Goal: Task Accomplishment & Management: Use online tool/utility

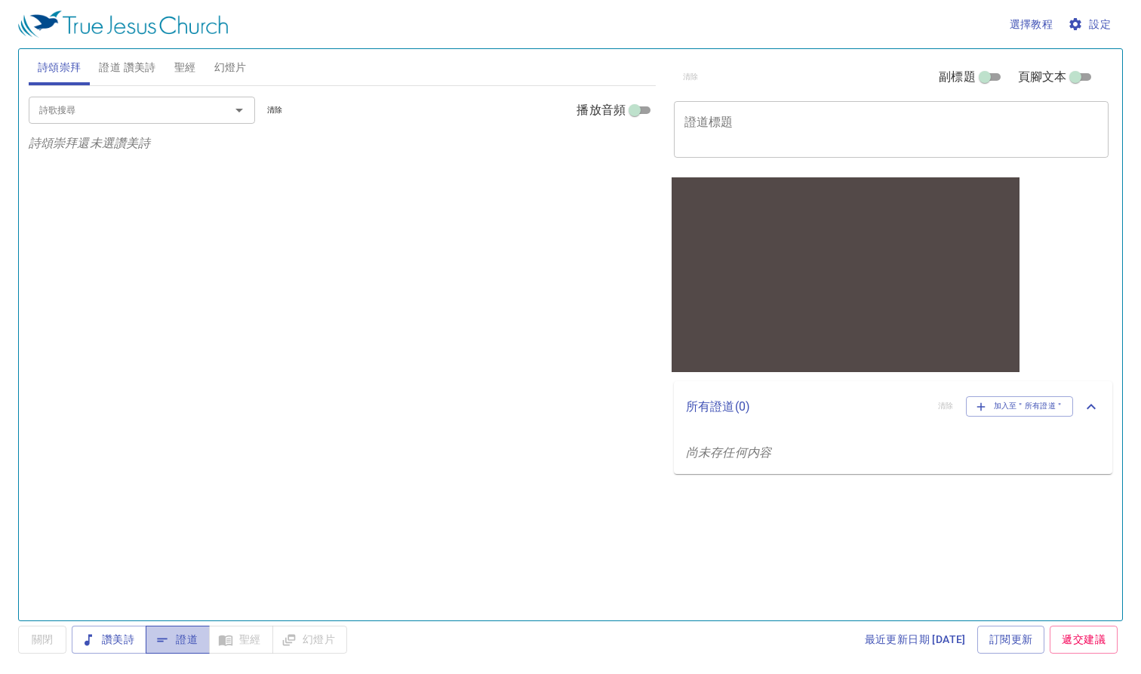
click at [178, 636] on span "證道" at bounding box center [178, 639] width 40 height 19
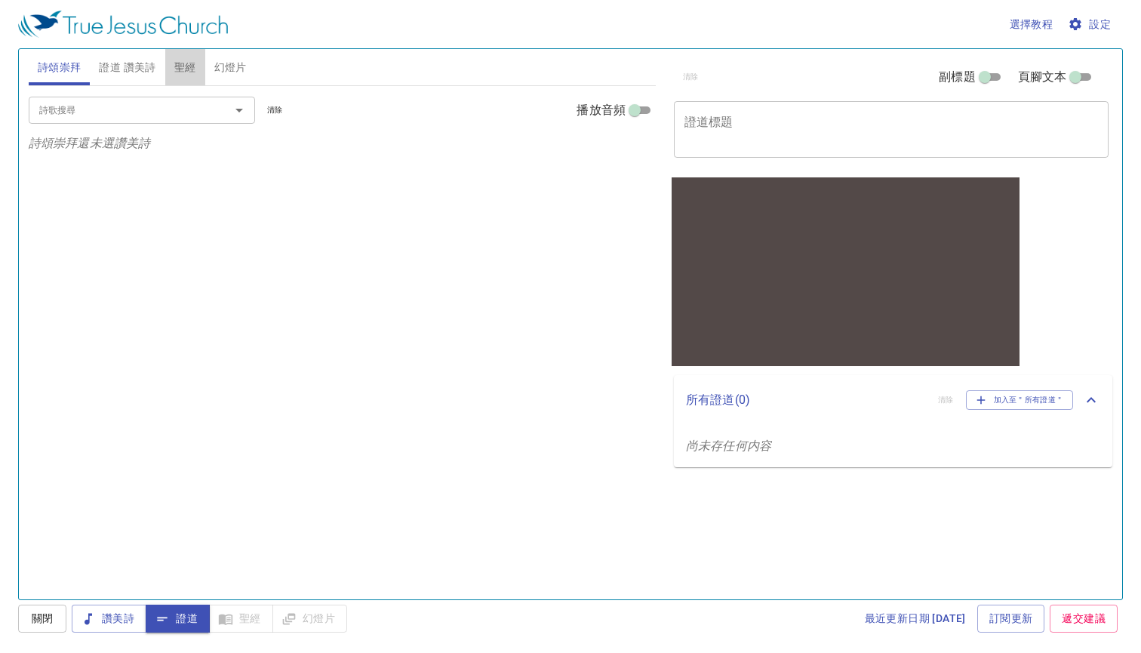
click at [182, 72] on span "聖經" at bounding box center [185, 67] width 22 height 19
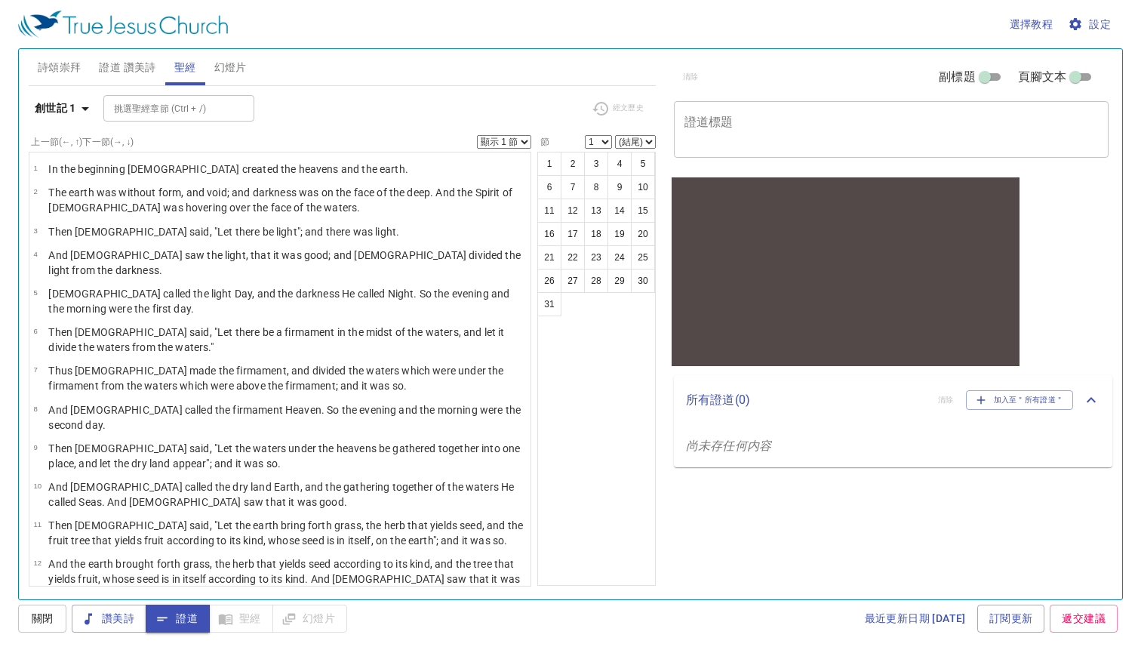
click at [1095, 16] on span "設定" at bounding box center [1091, 24] width 40 height 19
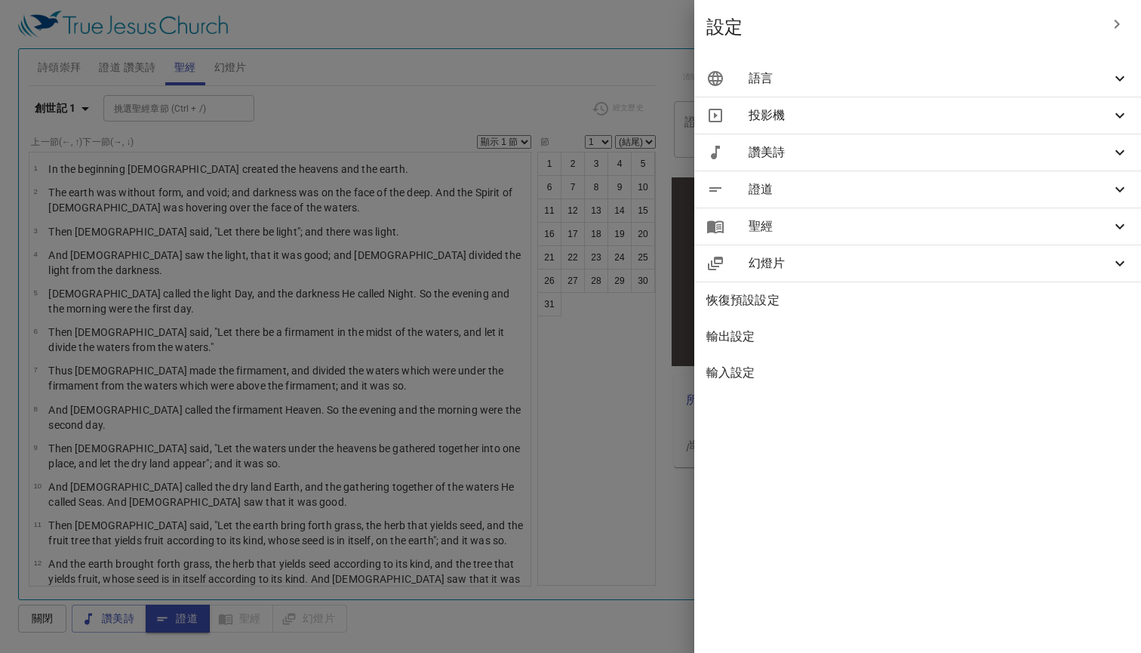
click at [1064, 85] on span "語言" at bounding box center [930, 78] width 362 height 18
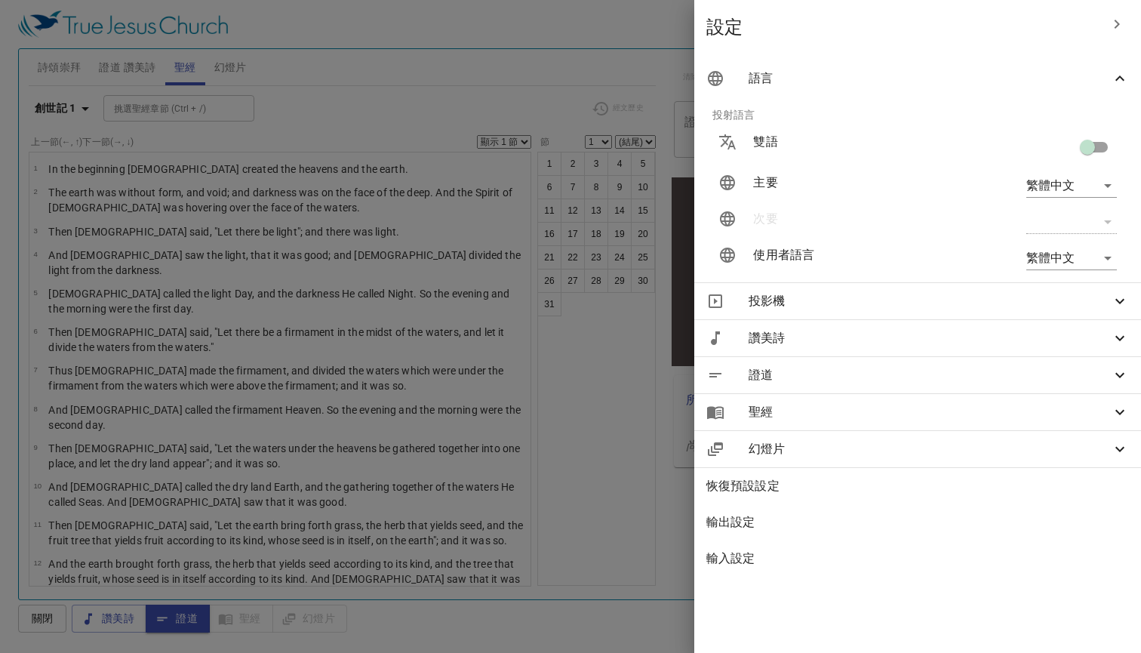
click at [1060, 179] on body "選擇教程 設定 詩頌崇拜 證道 讚美詩 聖經 幻燈片 詩歌搜尋 詩歌搜尋 清除 播放音頻 詩頌崇拜還未選讚美詩 詩歌搜尋 詩歌搜尋 清除 播放音頻 證道還未選…" at bounding box center [570, 326] width 1141 height 653
click at [1058, 242] on li "简体中文" at bounding box center [1069, 239] width 122 height 27
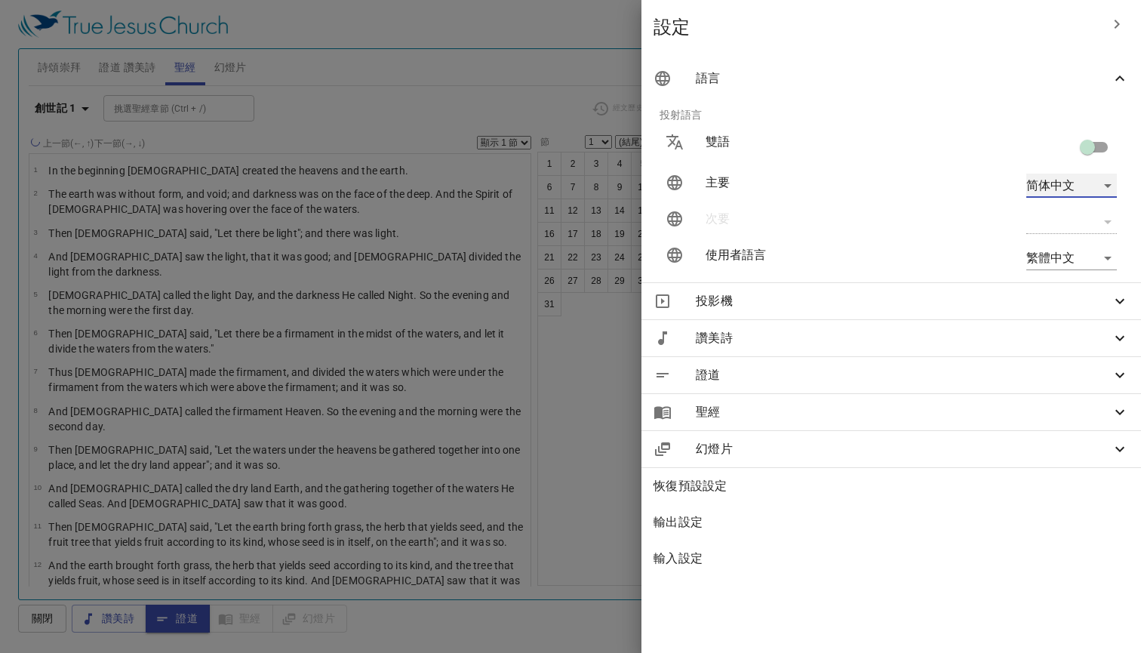
type input "zh-simple"
click at [1064, 257] on body "選擇教程 設定 詩頌崇拜 證道 讚美詩 聖經 幻燈片 詩歌搜尋 詩歌搜尋 清除 播放音頻 詩頌崇拜還未選讚美詩 詩歌搜尋 詩歌搜尋 清除 播放音頻 證道還未選…" at bounding box center [570, 326] width 1141 height 653
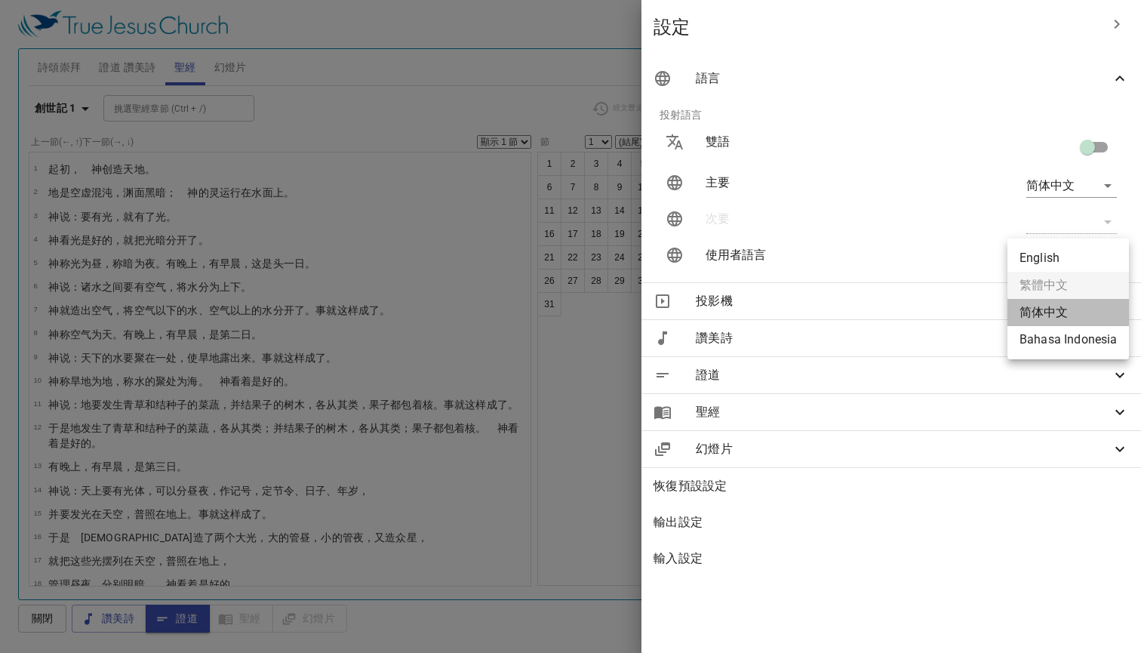
click at [1062, 312] on li "简体中文" at bounding box center [1069, 312] width 122 height 27
type input "zh-simple"
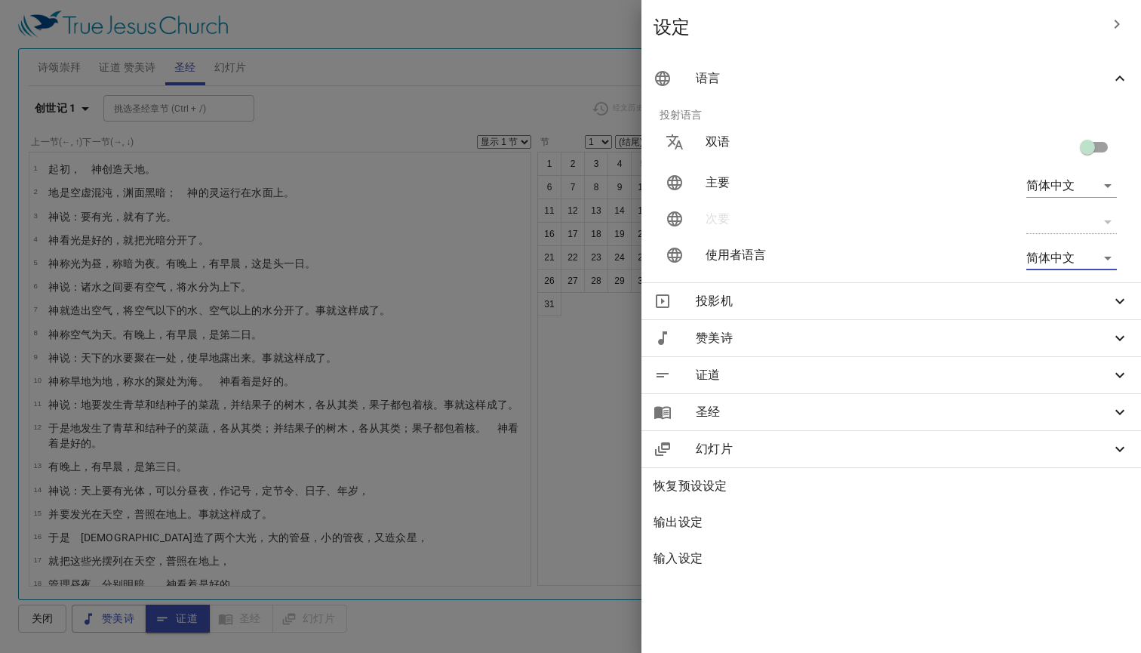
click at [507, 108] on div at bounding box center [570, 326] width 1141 height 653
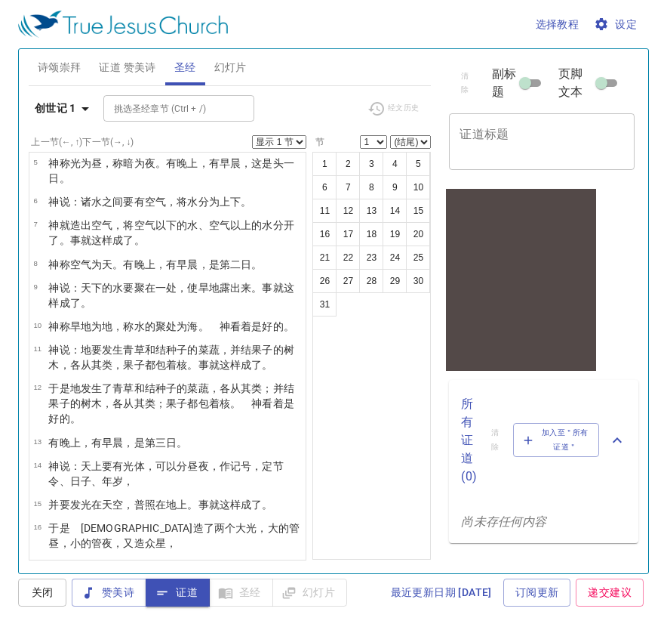
scroll to position [63, 0]
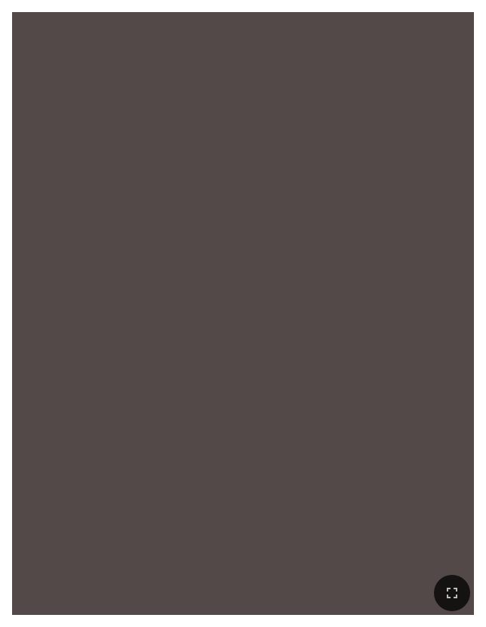
click at [240, 202] on div at bounding box center [243, 268] width 462 height 392
